Goal: Information Seeking & Learning: Learn about a topic

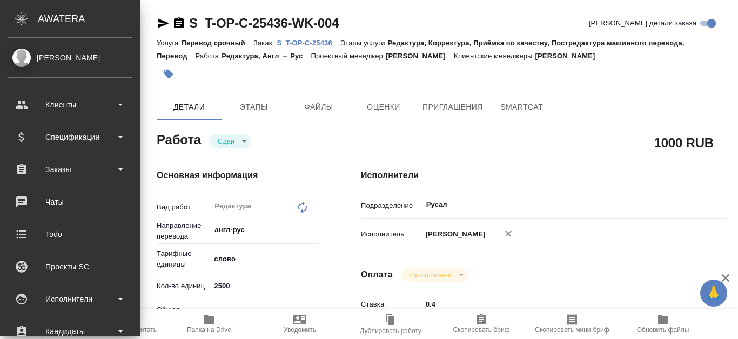
type textarea "x"
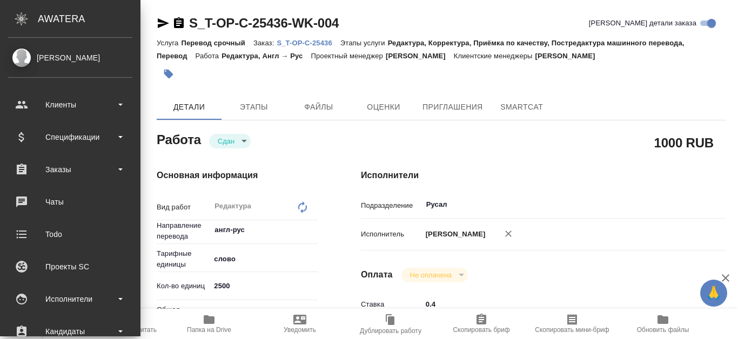
type textarea "x"
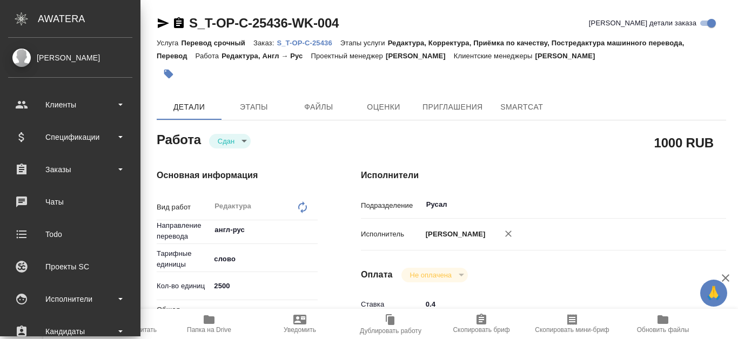
type textarea "x"
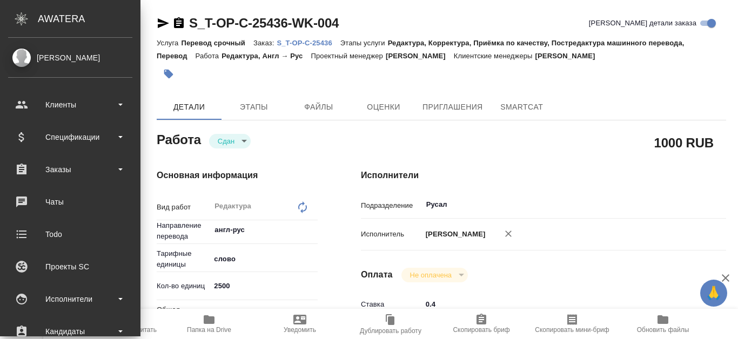
type textarea "x"
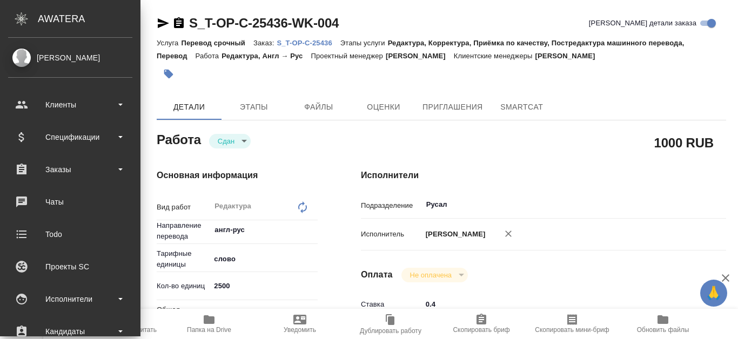
type textarea "x"
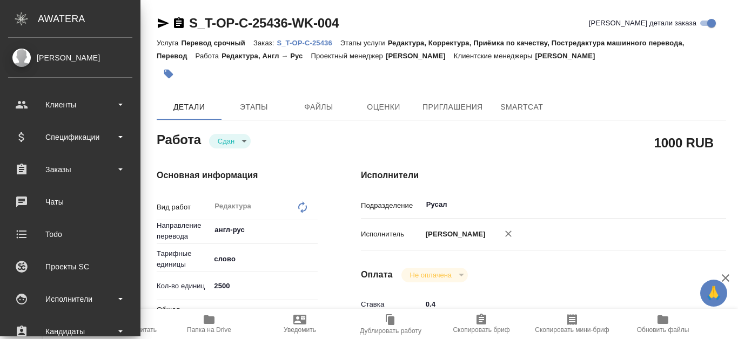
type textarea "x"
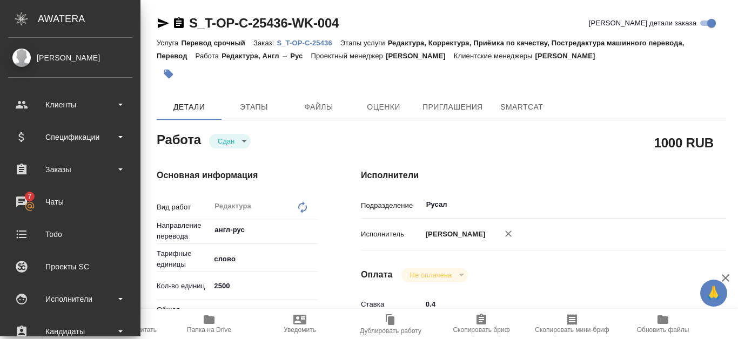
type textarea "x"
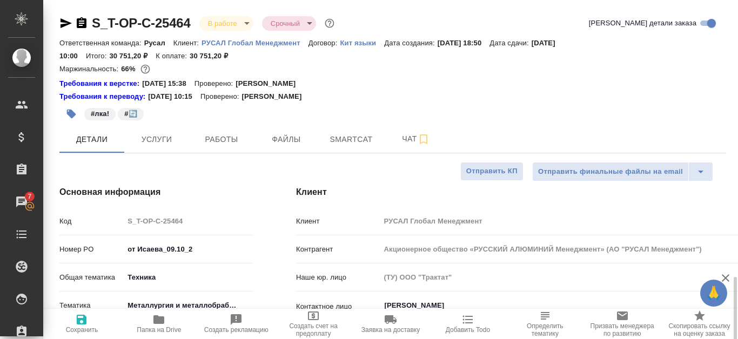
select select "RU"
click at [244, 143] on span "Работы" at bounding box center [222, 140] width 52 height 14
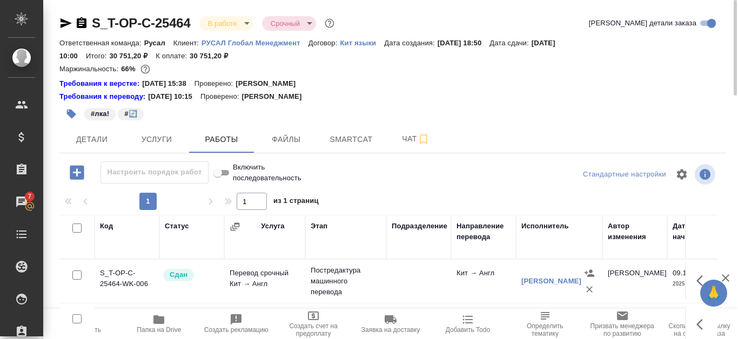
scroll to position [108, 0]
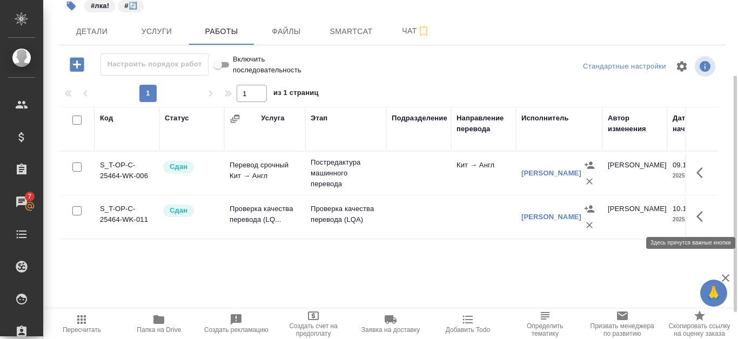
click at [701, 213] on icon "button" at bounding box center [699, 216] width 6 height 11
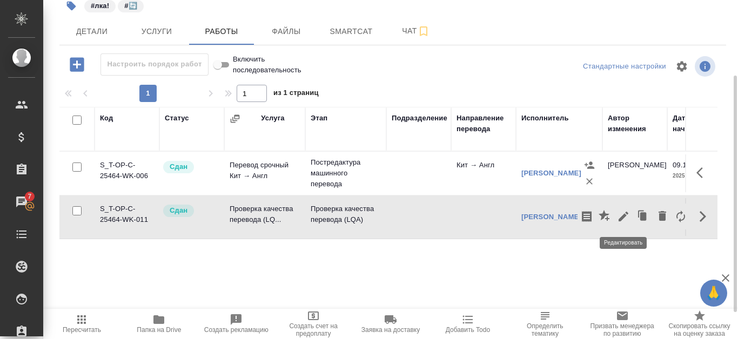
click at [626, 218] on icon "button" at bounding box center [623, 216] width 13 height 13
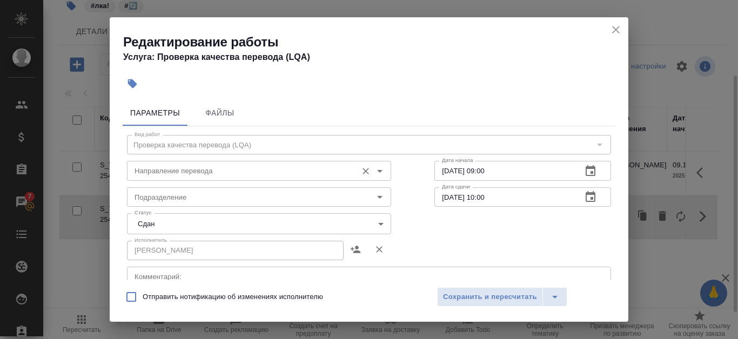
click at [298, 174] on input "Направление перевода" at bounding box center [240, 170] width 221 height 13
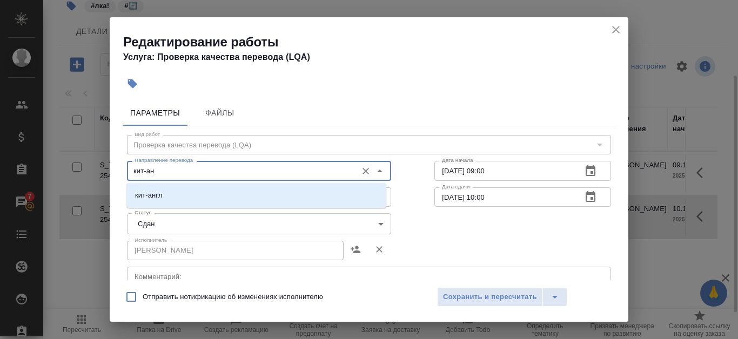
click at [239, 200] on li "кит-англ" at bounding box center [256, 195] width 260 height 19
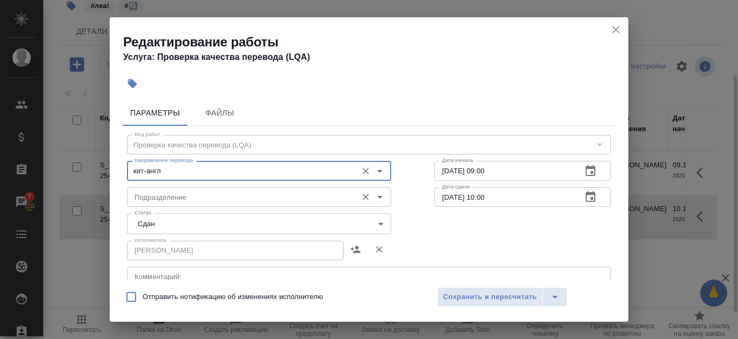
type input "кит-англ"
click at [226, 200] on input "Подразделение" at bounding box center [240, 197] width 221 height 13
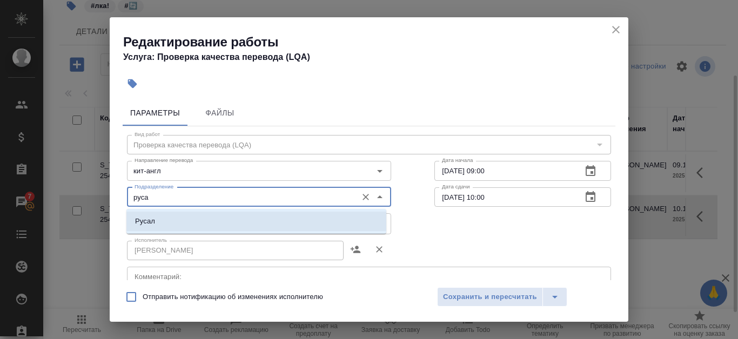
click at [168, 213] on li "Русал" at bounding box center [256, 221] width 260 height 19
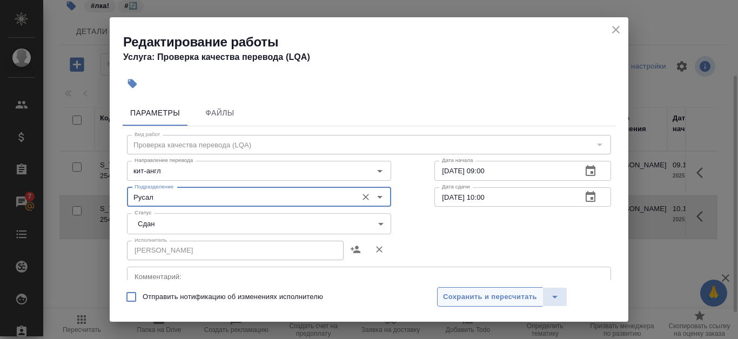
type input "Русал"
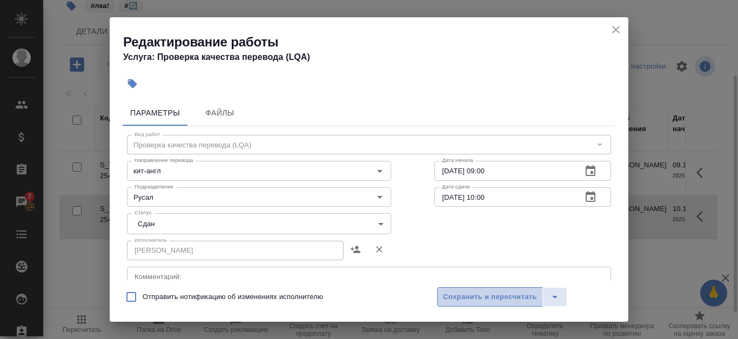
click at [463, 292] on span "Сохранить и пересчитать" at bounding box center [490, 297] width 94 height 12
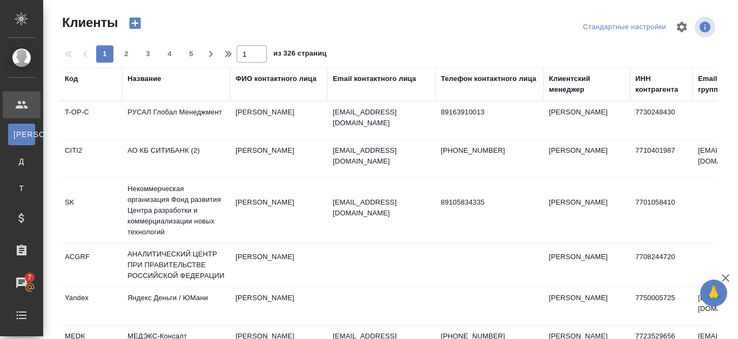
select select "RU"
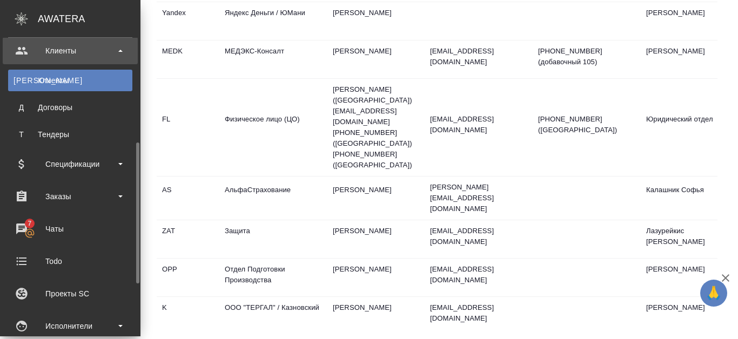
scroll to position [108, 0]
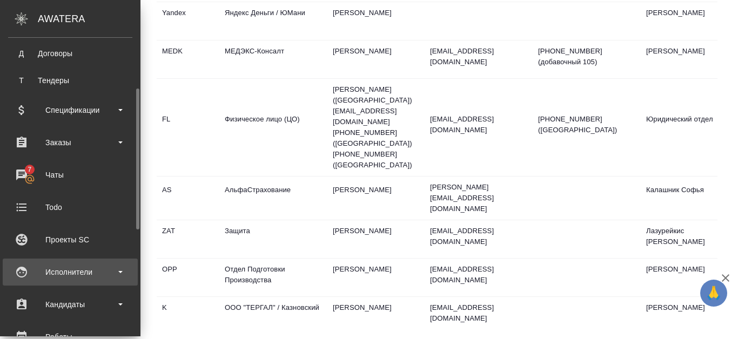
click at [83, 276] on div "Исполнители" at bounding box center [70, 272] width 124 height 16
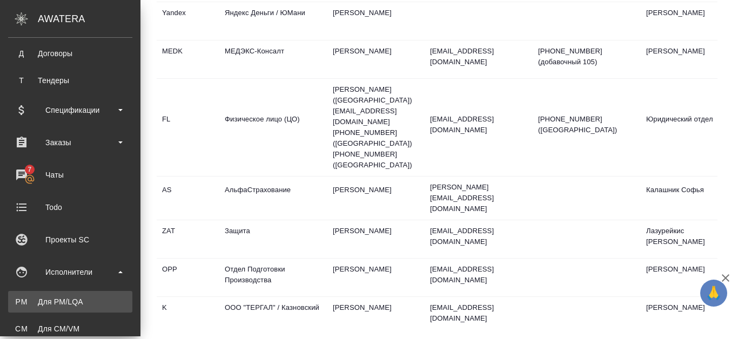
click at [83, 299] on div "Для PM/LQA" at bounding box center [70, 301] width 113 height 11
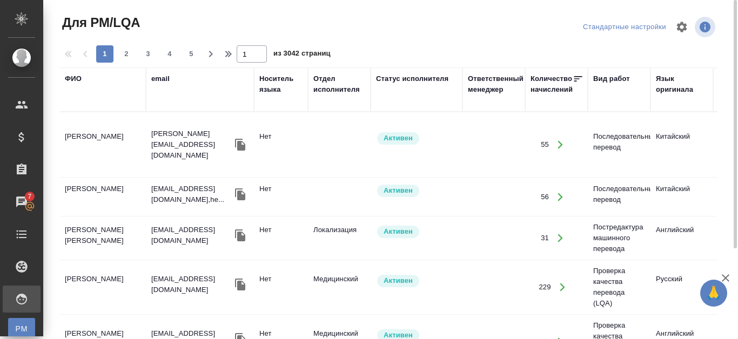
click at [99, 102] on div "ФИО" at bounding box center [103, 89] width 76 height 32
click at [73, 79] on div "ФИО" at bounding box center [73, 78] width 17 height 11
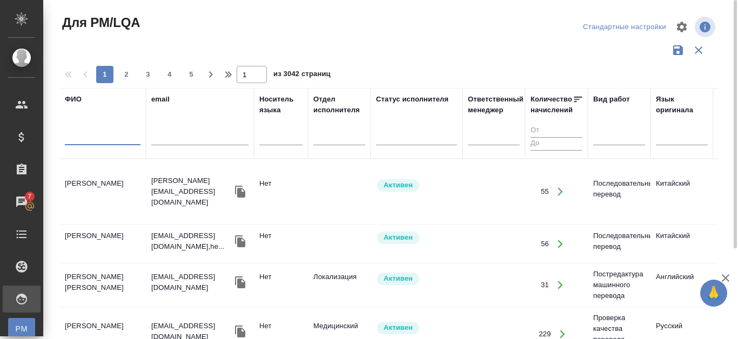
click at [73, 143] on input "text" at bounding box center [103, 139] width 76 height 14
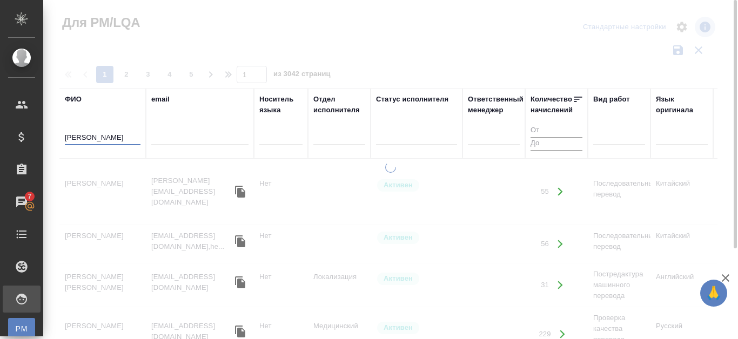
type input "[PERSON_NAME]"
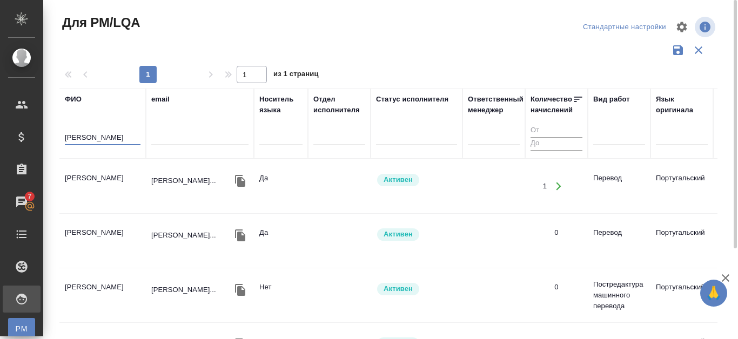
click at [98, 176] on td "[PERSON_NAME]" at bounding box center [102, 186] width 86 height 38
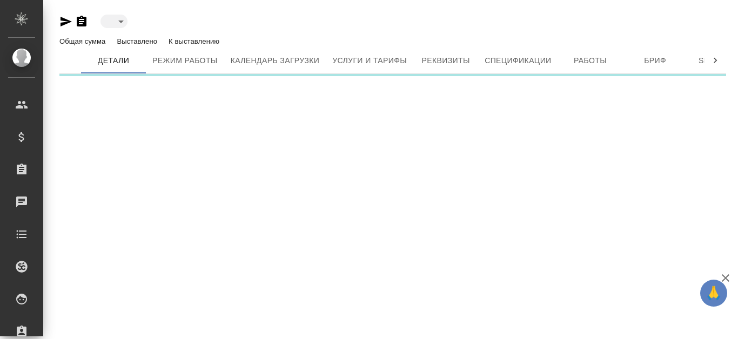
type input "active"
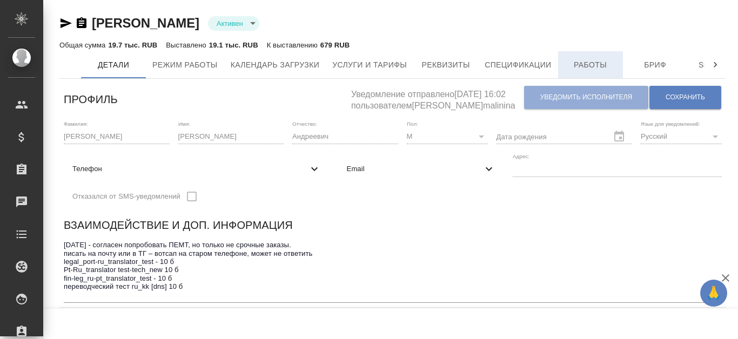
click at [585, 70] on span "Работы" at bounding box center [590, 65] width 52 height 14
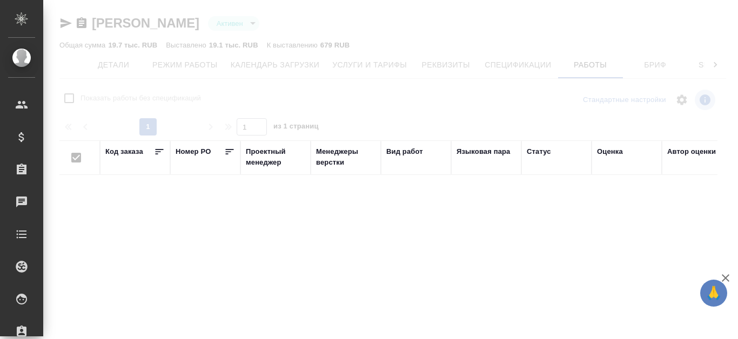
checkbox input "false"
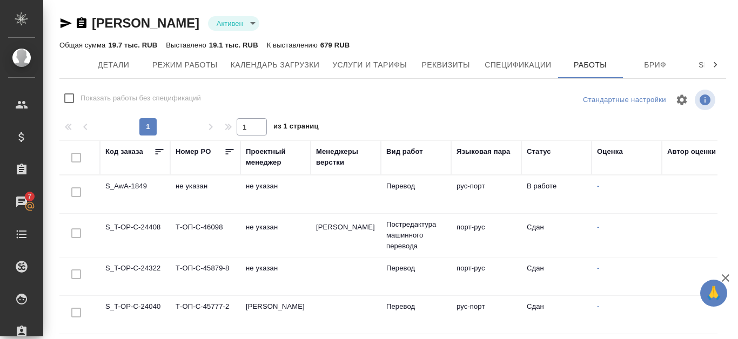
click at [715, 59] on div at bounding box center [715, 64] width 22 height 27
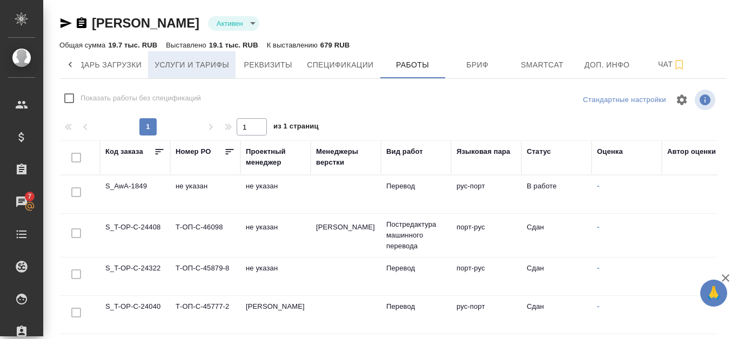
click at [172, 67] on span "Услуги и тарифы" at bounding box center [191, 65] width 75 height 14
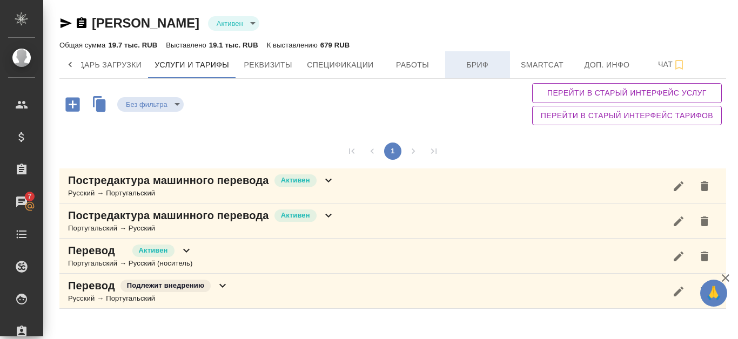
click at [487, 72] on button "Бриф" at bounding box center [477, 64] width 65 height 27
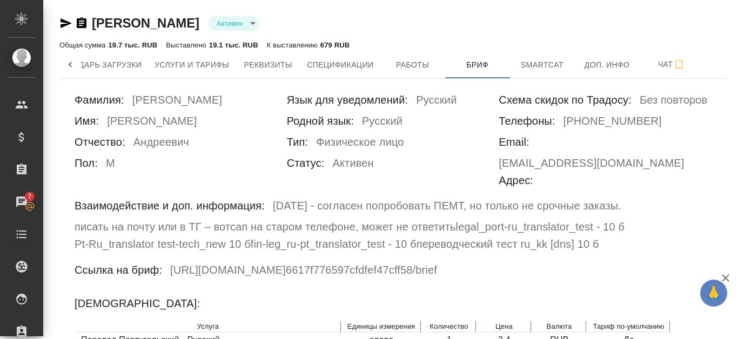
scroll to position [378, 0]
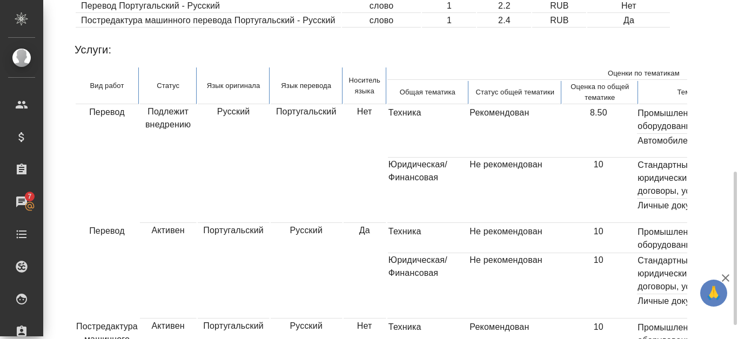
click at [603, 106] on td "8.50" at bounding box center [599, 132] width 76 height 52
click at [602, 106] on td "8.50" at bounding box center [599, 132] width 76 height 52
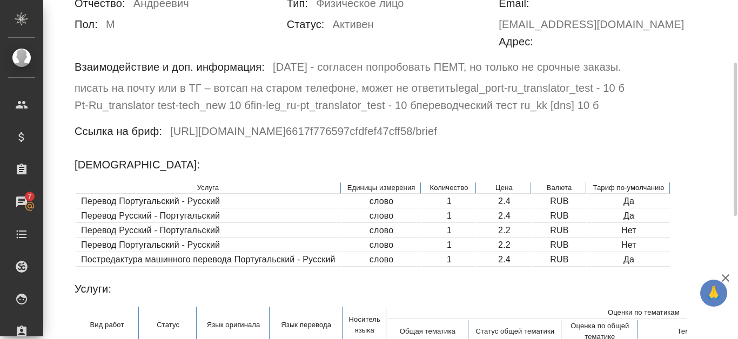
scroll to position [31, 0]
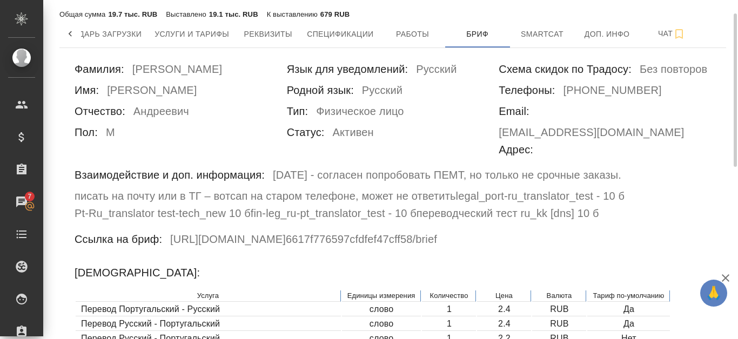
click at [380, 187] on h6 "писать на почту или в ТГ – вотсап на старом телефоне, может не ответить" at bounding box center [265, 195] width 381 height 17
click at [72, 38] on icon at bounding box center [70, 34] width 11 height 11
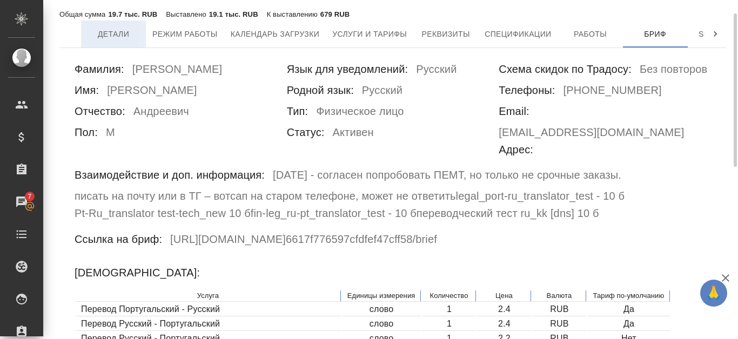
click at [112, 37] on span "Детали" at bounding box center [113, 35] width 52 height 14
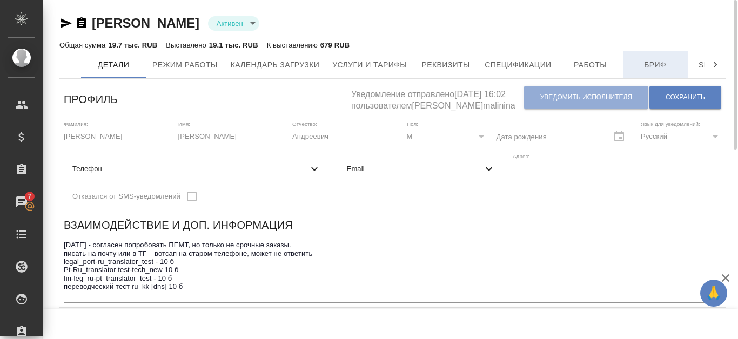
click at [670, 70] on span "Бриф" at bounding box center [655, 65] width 52 height 14
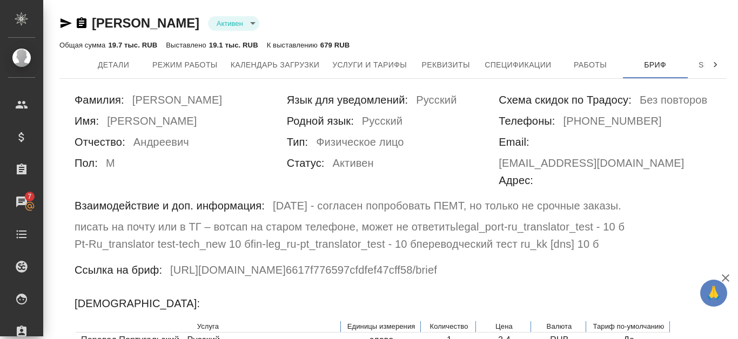
scroll to position [409, 0]
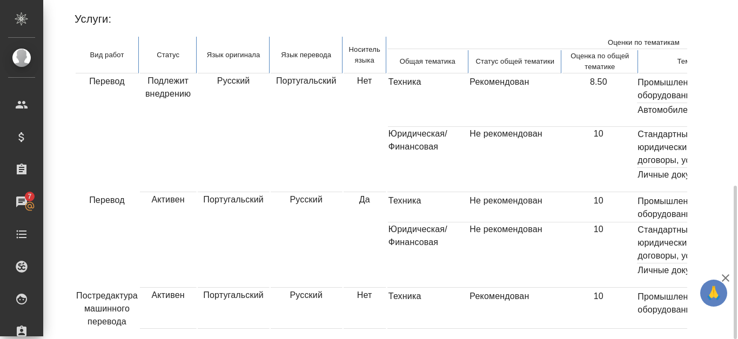
click at [608, 75] on td "8.50" at bounding box center [599, 101] width 76 height 52
click at [596, 75] on td "8.50" at bounding box center [599, 101] width 76 height 52
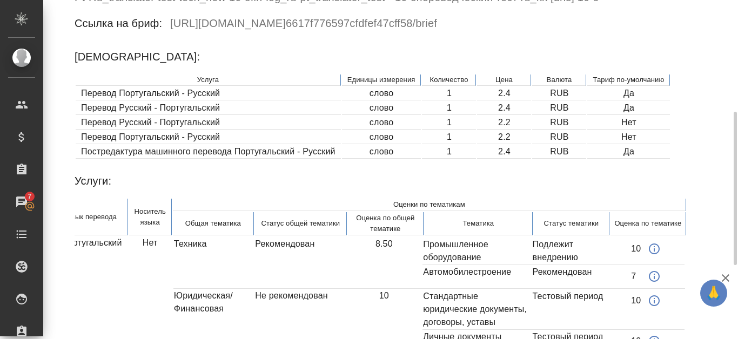
scroll to position [0, 0]
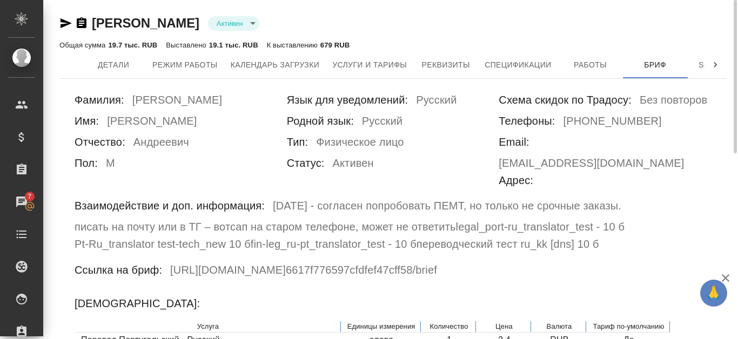
click at [389, 131] on h6 "Русский" at bounding box center [382, 122] width 41 height 21
click at [125, 69] on span "Детали" at bounding box center [113, 65] width 52 height 14
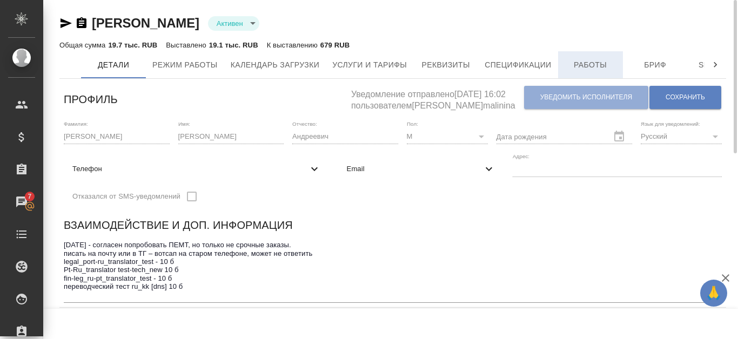
click at [564, 72] on button "Работы" at bounding box center [590, 64] width 65 height 27
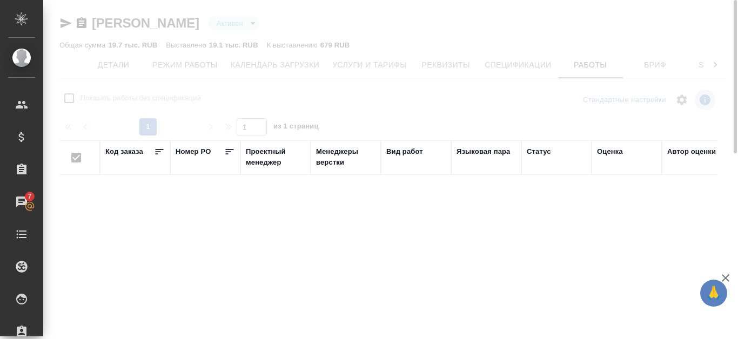
checkbox input "false"
